Goal: Check status: Check status

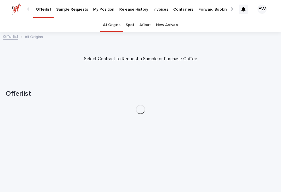
click at [110, 12] on link "My Position" at bounding box center [104, 9] width 26 height 18
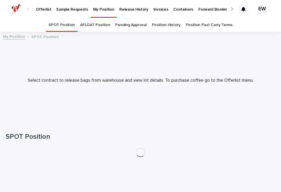
click at [126, 9] on p "Release History" at bounding box center [133, 6] width 29 height 12
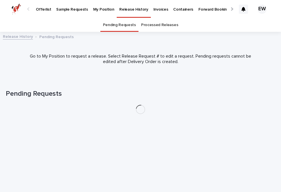
click at [170, 30] on link "Processed Releases" at bounding box center [159, 24] width 37 height 13
